Goal: Find specific page/section: Find specific page/section

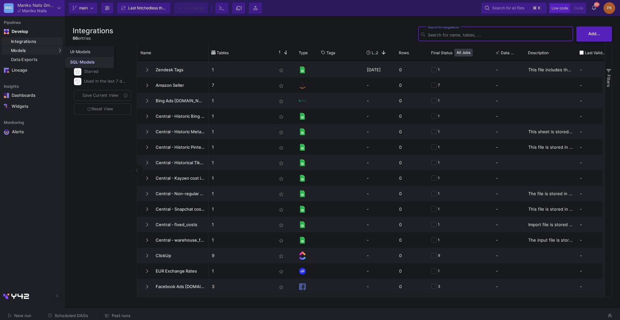
click at [75, 59] on link "SQL-Models" at bounding box center [90, 62] width 48 height 10
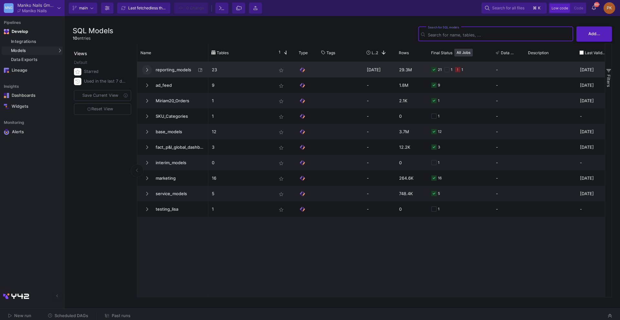
click at [149, 71] on button at bounding box center [147, 70] width 10 height 10
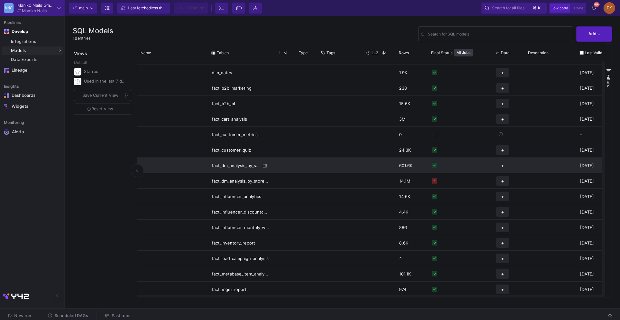
click at [235, 165] on div "fact_dm_analysis_by_sku_and_brand" at bounding box center [236, 165] width 49 height 15
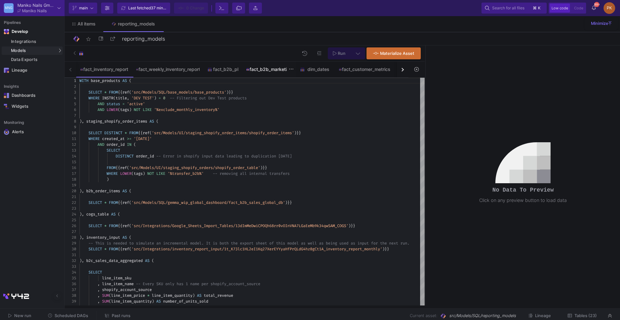
click at [278, 66] on div "fact_b2b_marketing" at bounding box center [269, 69] width 54 height 15
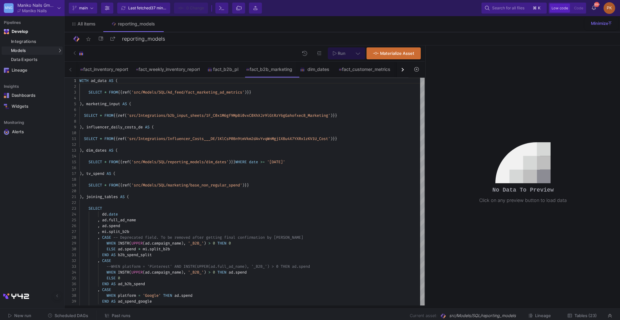
click at [404, 67] on button "button" at bounding box center [403, 70] width 12 height 16
click at [401, 67] on button "button" at bounding box center [403, 70] width 12 height 16
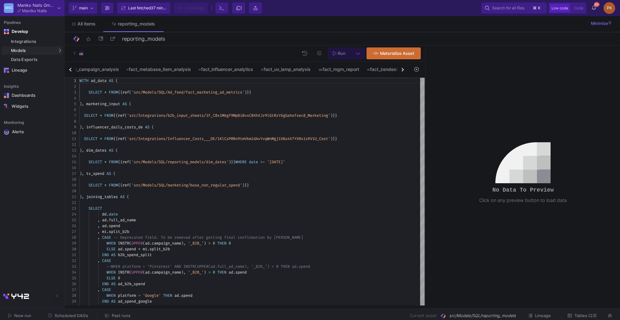
click at [401, 67] on button "button" at bounding box center [403, 70] width 12 height 16
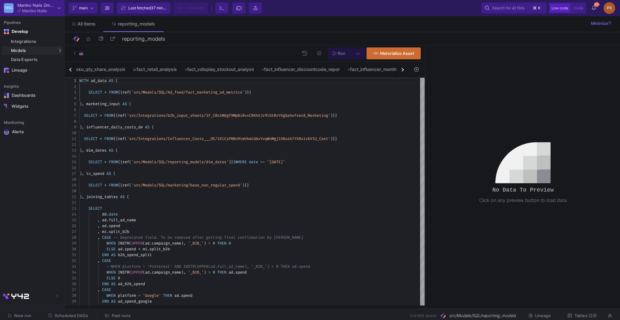
click at [401, 67] on button "button" at bounding box center [403, 70] width 12 height 16
click at [401, 67] on div "fact_inventory_report fact_weekly_inventory_report fact_b2b_pl fact_b2b_marketi…" at bounding box center [237, 70] width 344 height 16
click at [167, 70] on div "fact_vdisplay_stockout_analysis" at bounding box center [157, 69] width 69 height 5
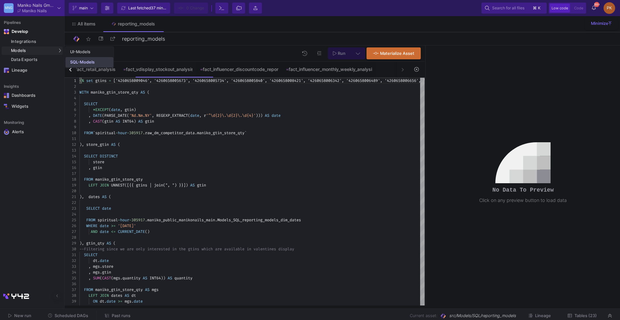
click at [87, 61] on div "SQL-Models" at bounding box center [82, 62] width 25 height 5
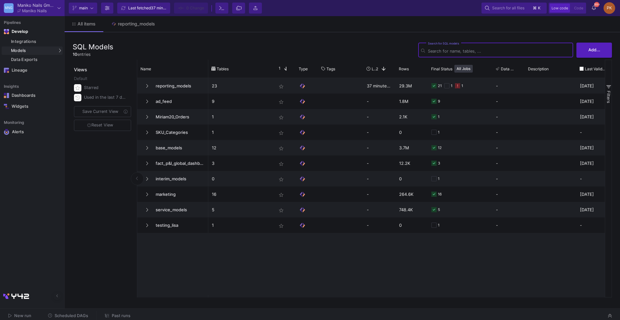
click at [437, 50] on input "Search for SQL models" at bounding box center [499, 51] width 142 height 5
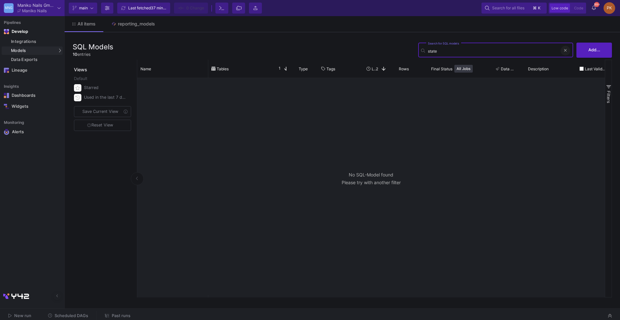
type input "state"
click at [566, 52] on icon at bounding box center [565, 50] width 3 height 4
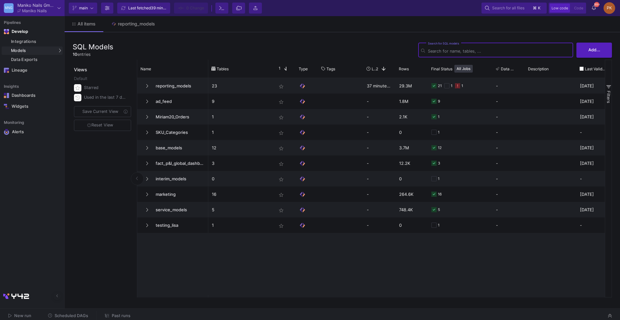
click at [443, 49] on input "Search for SQL models" at bounding box center [499, 51] width 142 height 5
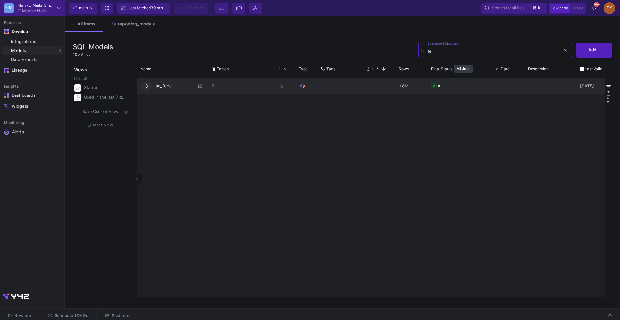
type input "fe"
click at [147, 85] on icon at bounding box center [147, 86] width 2 height 4
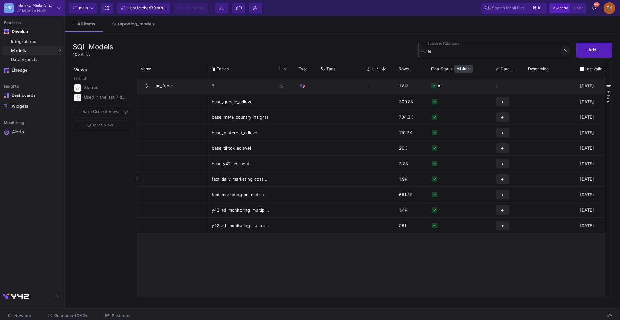
click at [565, 49] on icon at bounding box center [565, 50] width 3 height 4
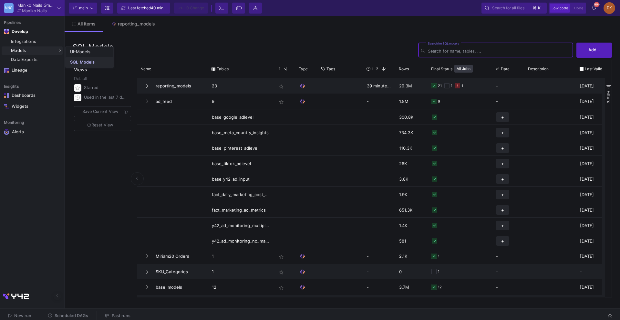
click at [77, 60] on div "SQL-Models" at bounding box center [82, 62] width 25 height 5
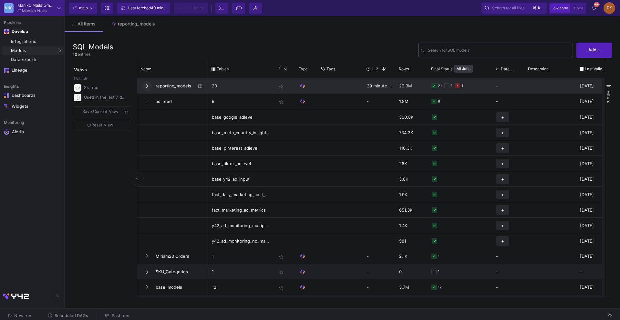
click at [148, 85] on icon at bounding box center [147, 86] width 3 height 4
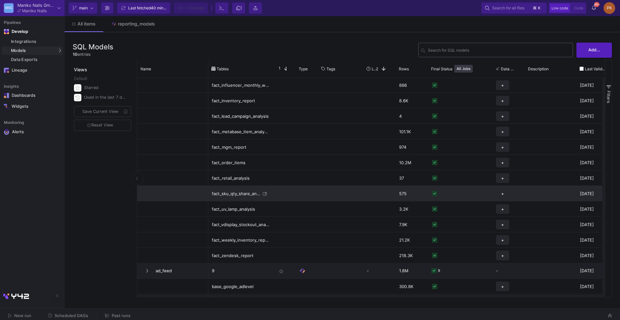
scroll to position [188, 0]
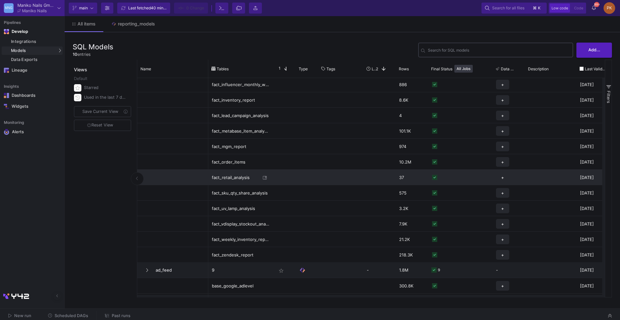
click at [236, 178] on div "fact_retail_analysis" at bounding box center [236, 177] width 49 height 15
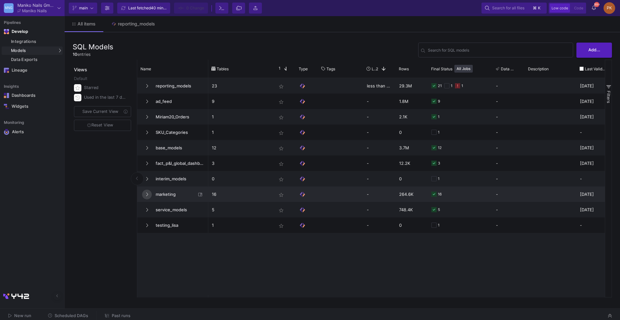
click at [146, 196] on icon at bounding box center [147, 195] width 2 height 4
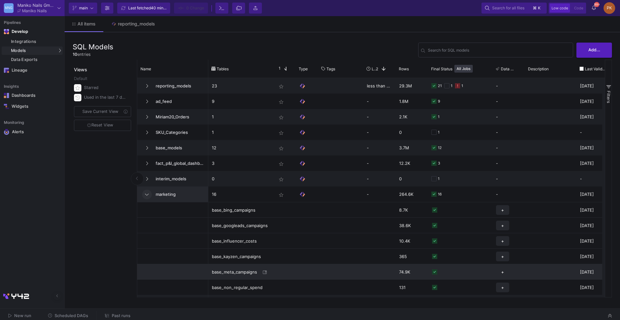
scroll to position [87, 0]
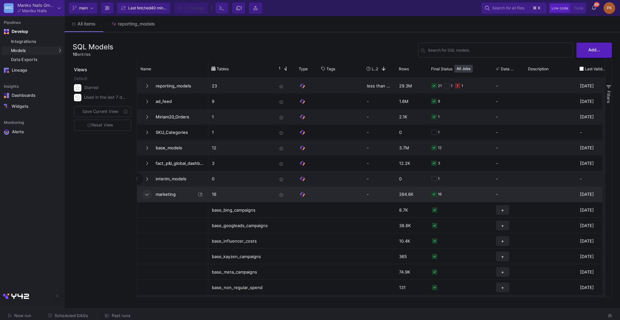
click at [147, 193] on icon at bounding box center [147, 194] width 4 height 4
